Goal: Find specific page/section: Find specific page/section

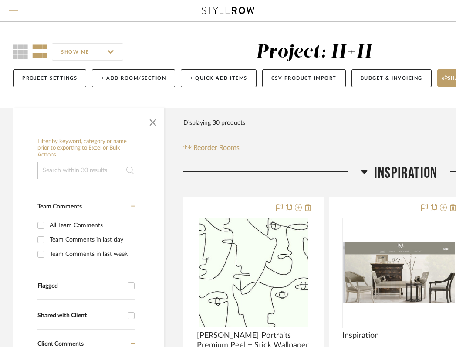
click at [16, 11] on span "Menu" at bounding box center [14, 13] width 10 height 13
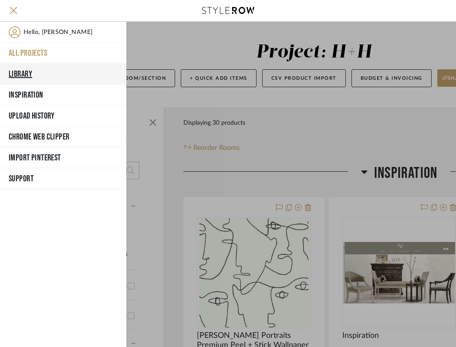
click at [25, 71] on button "Library" at bounding box center [63, 74] width 126 height 21
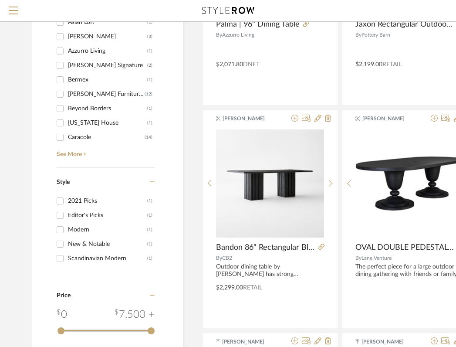
scroll to position [683, 0]
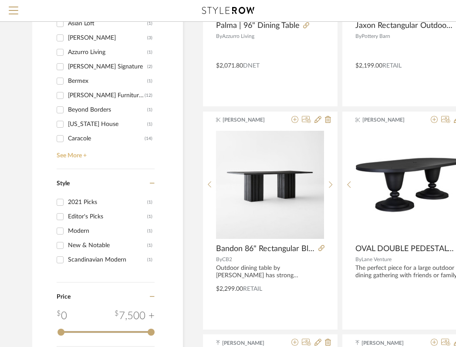
click at [80, 156] on link "See More +" at bounding box center [104, 153] width 100 height 14
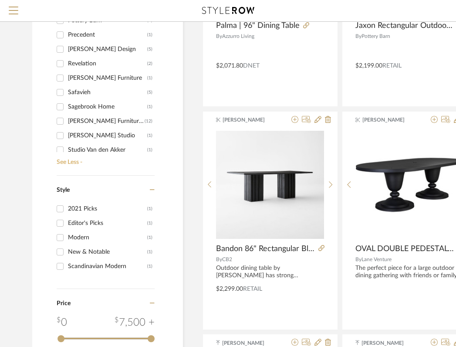
scroll to position [1245, 0]
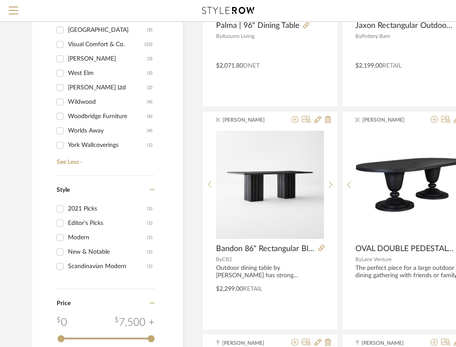
click at [80, 116] on div "Woodbridge Furniture" at bounding box center [107, 116] width 79 height 14
click at [67, 116] on input "Woodbridge Furniture (6)" at bounding box center [60, 116] width 14 height 14
checkbox input "true"
